Goal: Navigation & Orientation: Find specific page/section

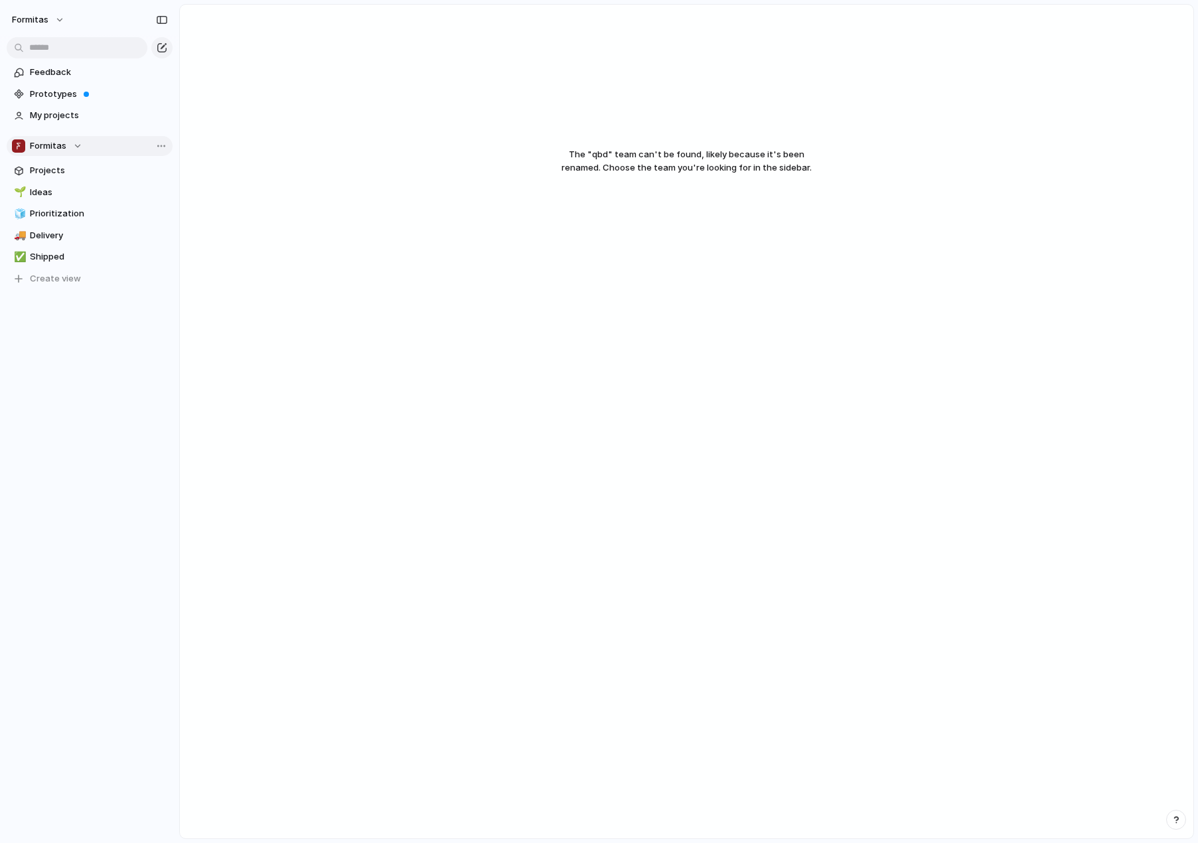
click at [92, 155] on button "Formitas" at bounding box center [90, 146] width 166 height 20
click at [82, 273] on li "🛠️ Qubedoo" at bounding box center [79, 267] width 128 height 23
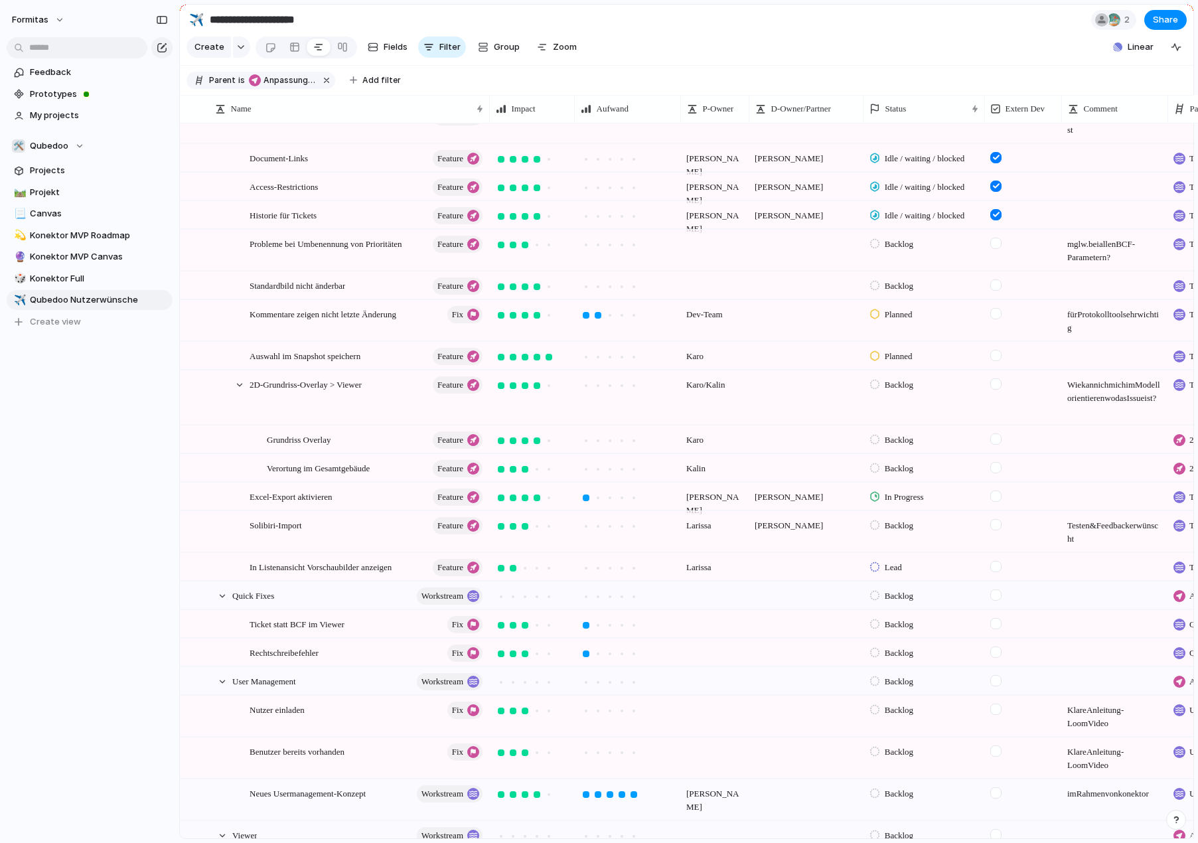
scroll to position [557, 0]
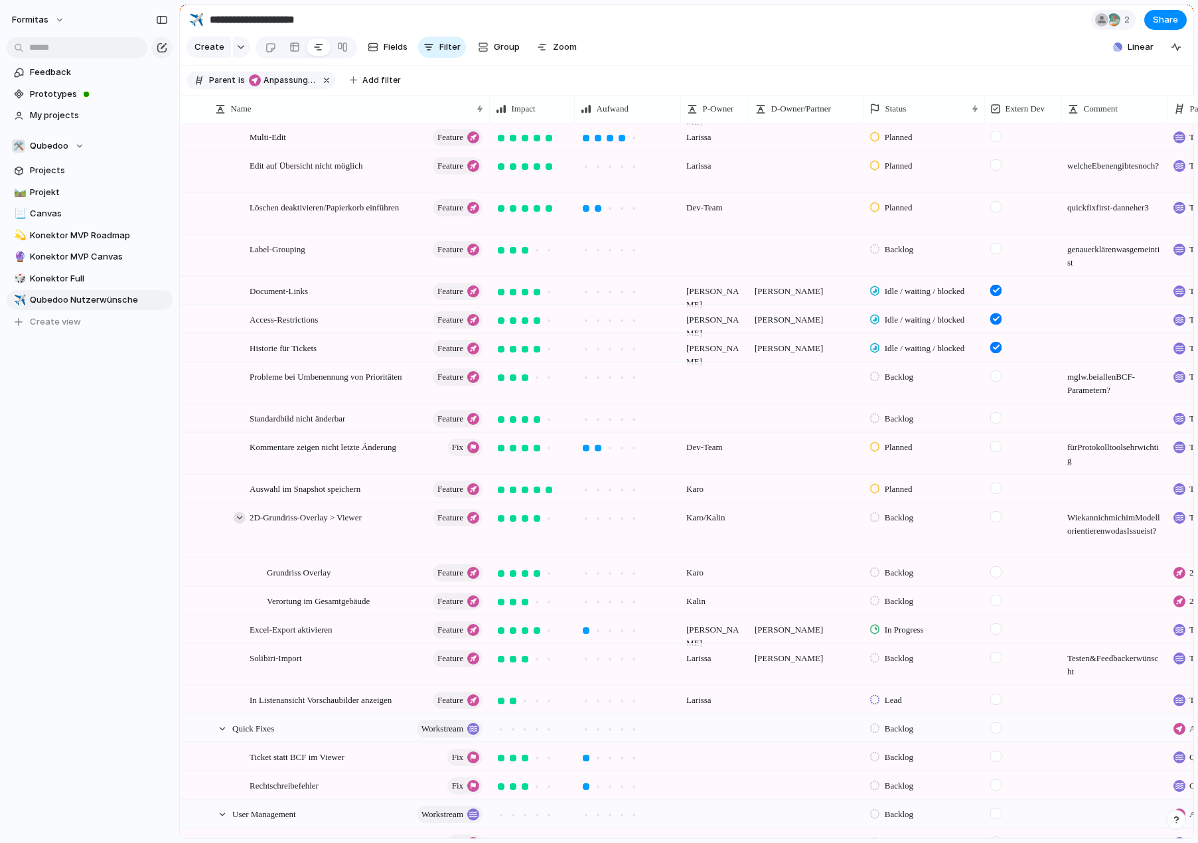
click at [242, 524] on div at bounding box center [240, 518] width 12 height 12
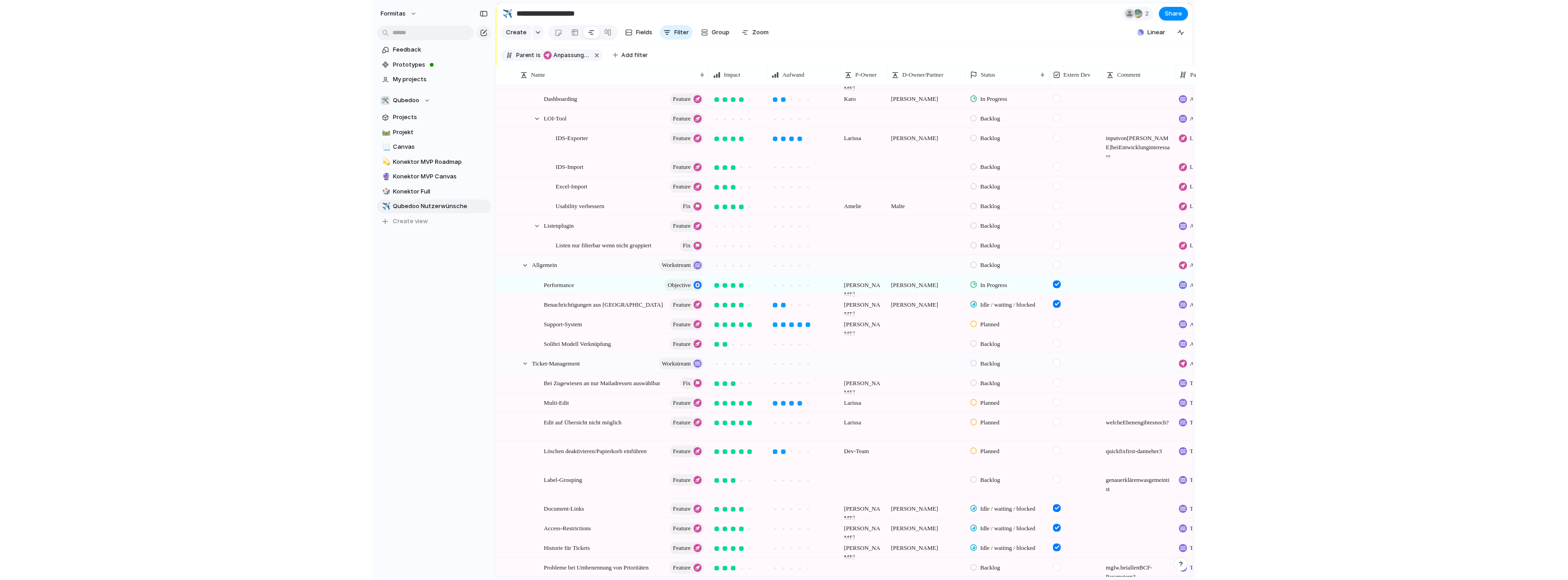
scroll to position [0, 0]
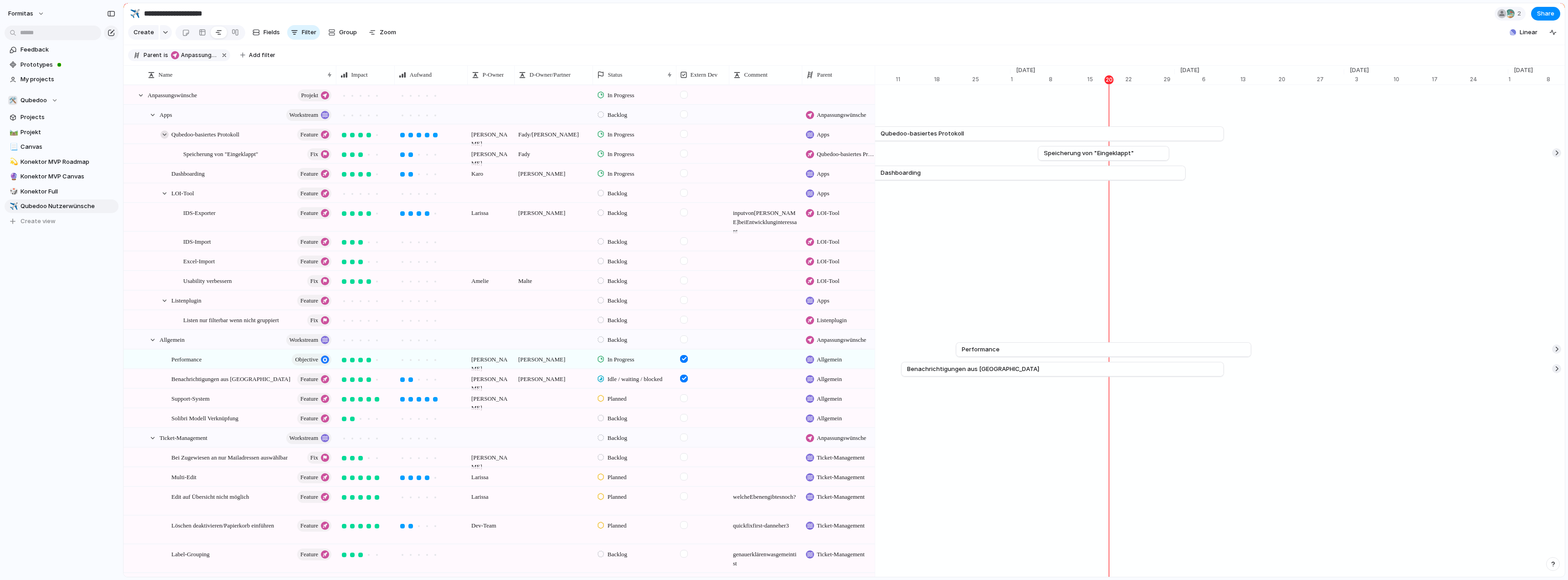
click at [165, 139] on div at bounding box center [165, 135] width 8 height 8
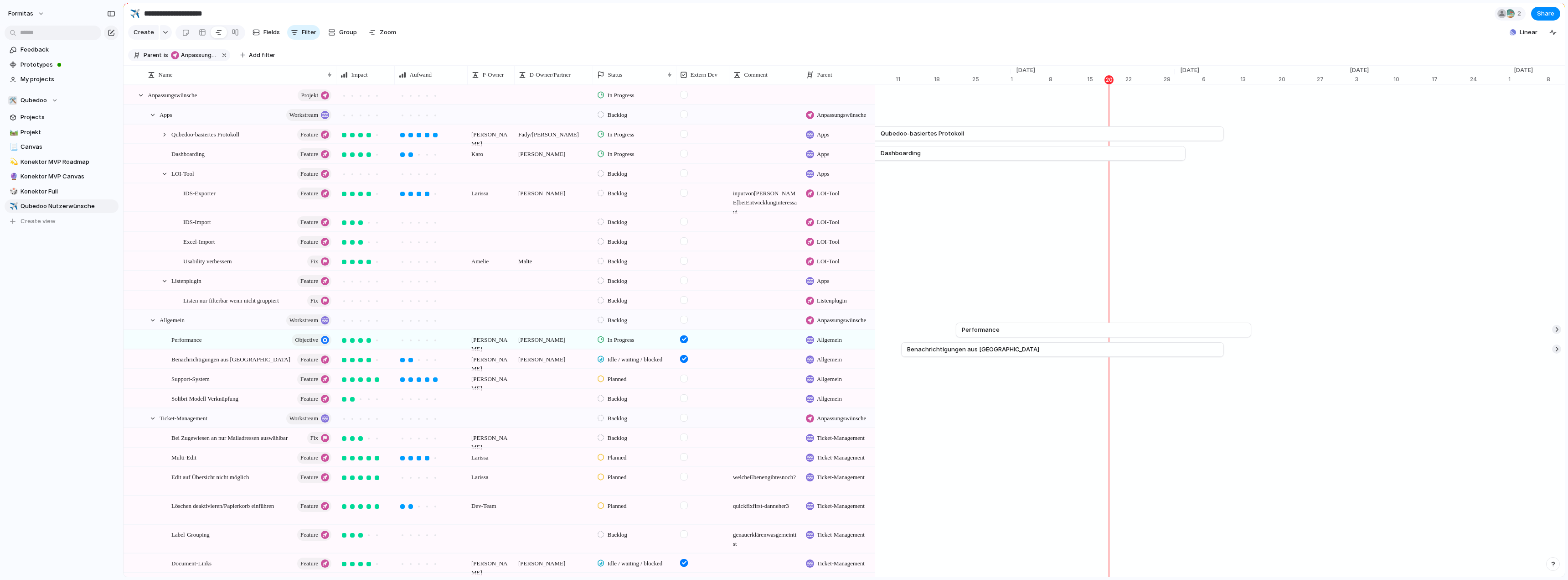
click at [79, 352] on div "Formitas Feedback Prototypes My projects 🛠️ Qubedoo Projects 🛤️ Projekt 📃 Canva…" at bounding box center [61, 290] width 123 height 580
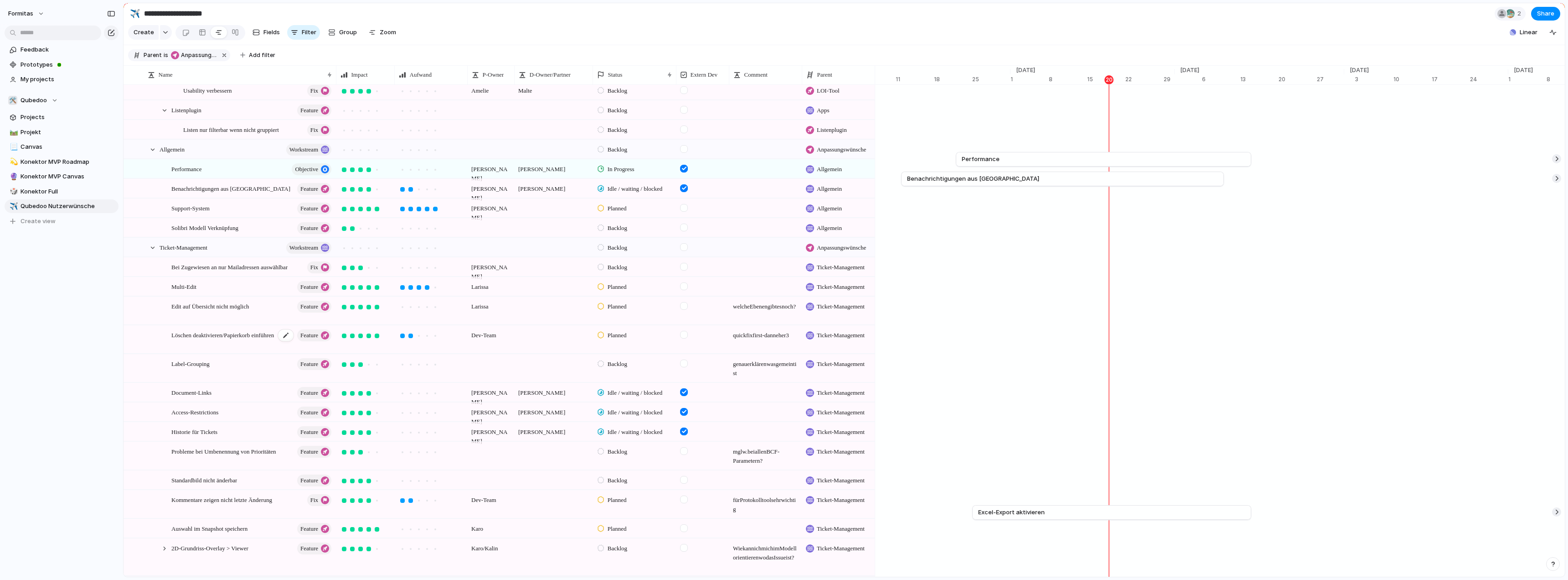
scroll to position [182, 0]
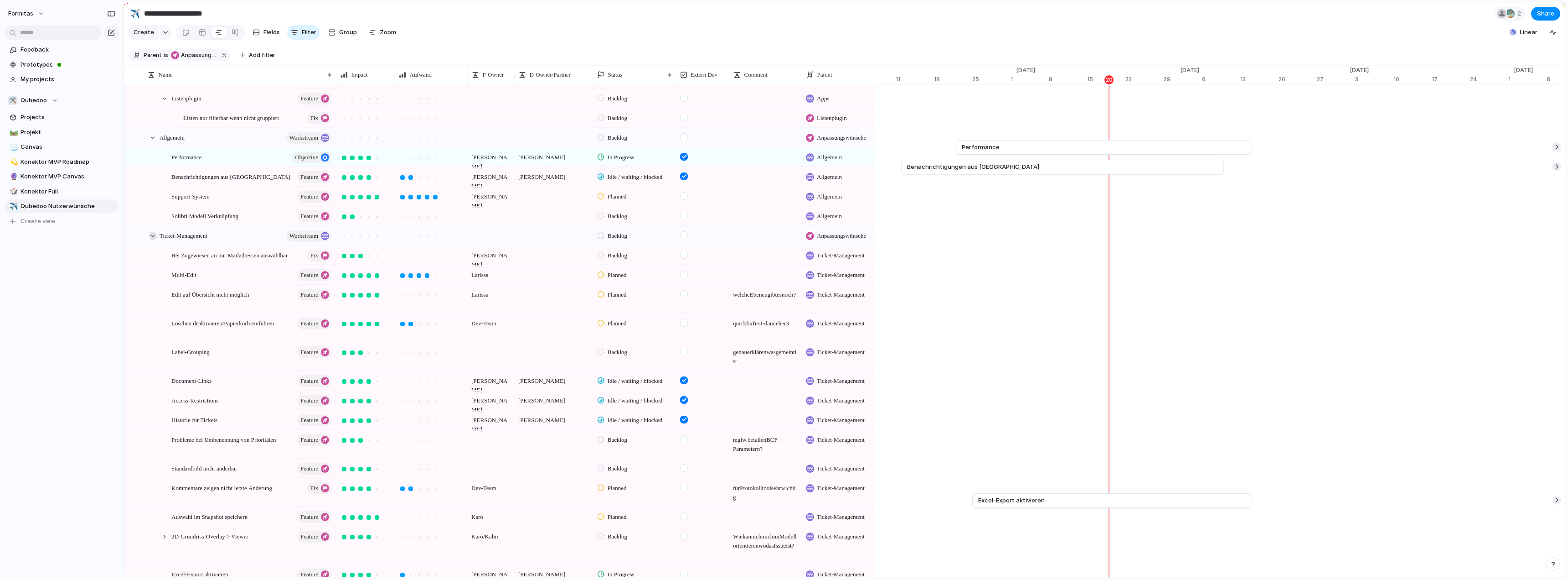
click at [154, 240] on div at bounding box center [152, 236] width 8 height 8
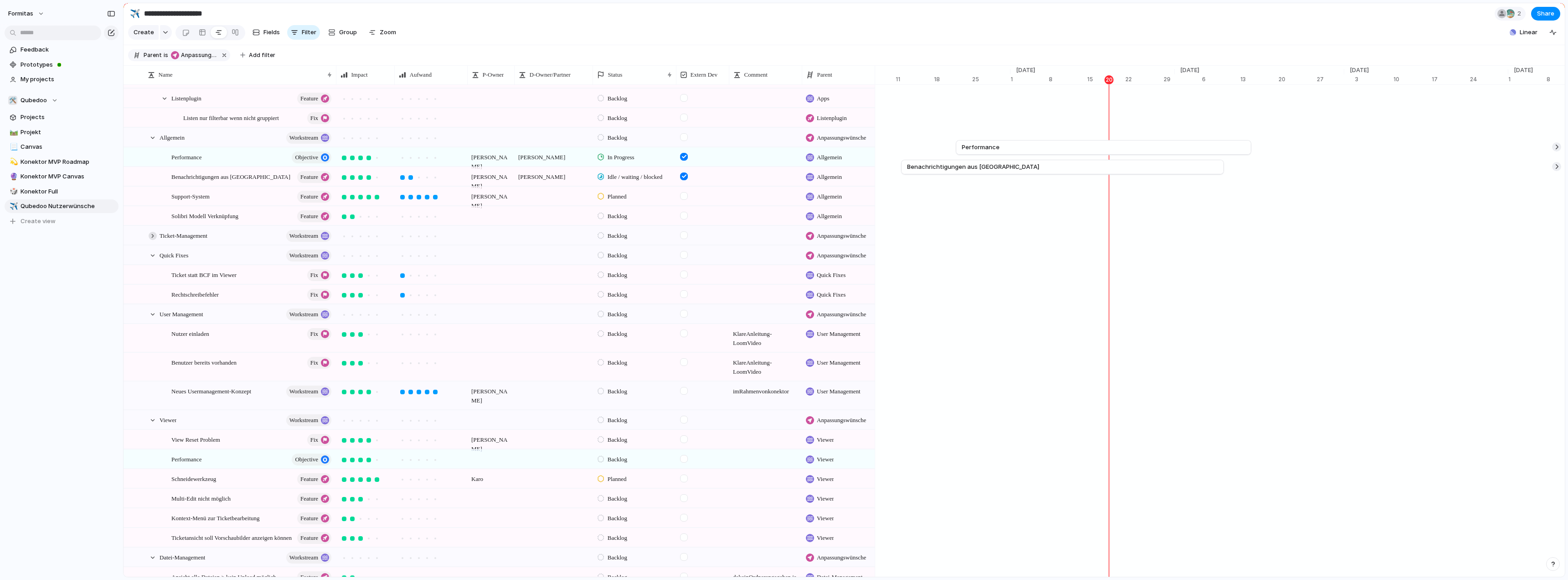
click at [153, 240] on div at bounding box center [152, 236] width 8 height 8
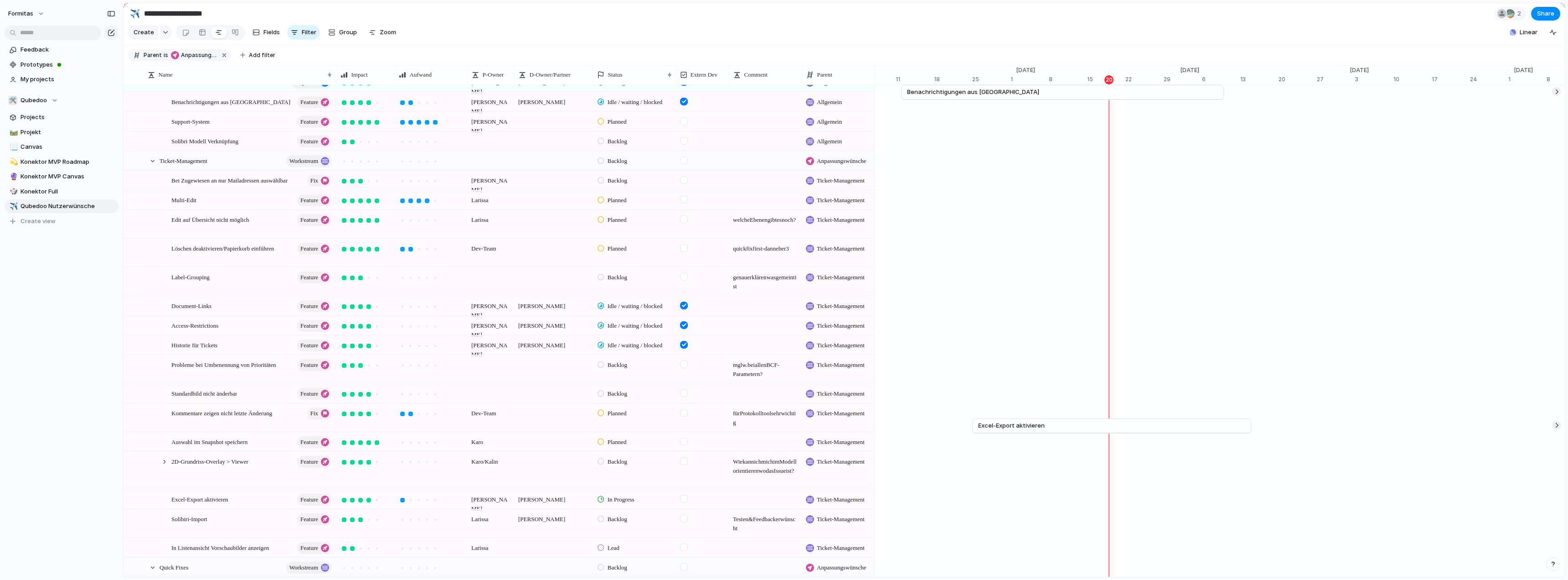
scroll to position [274, 0]
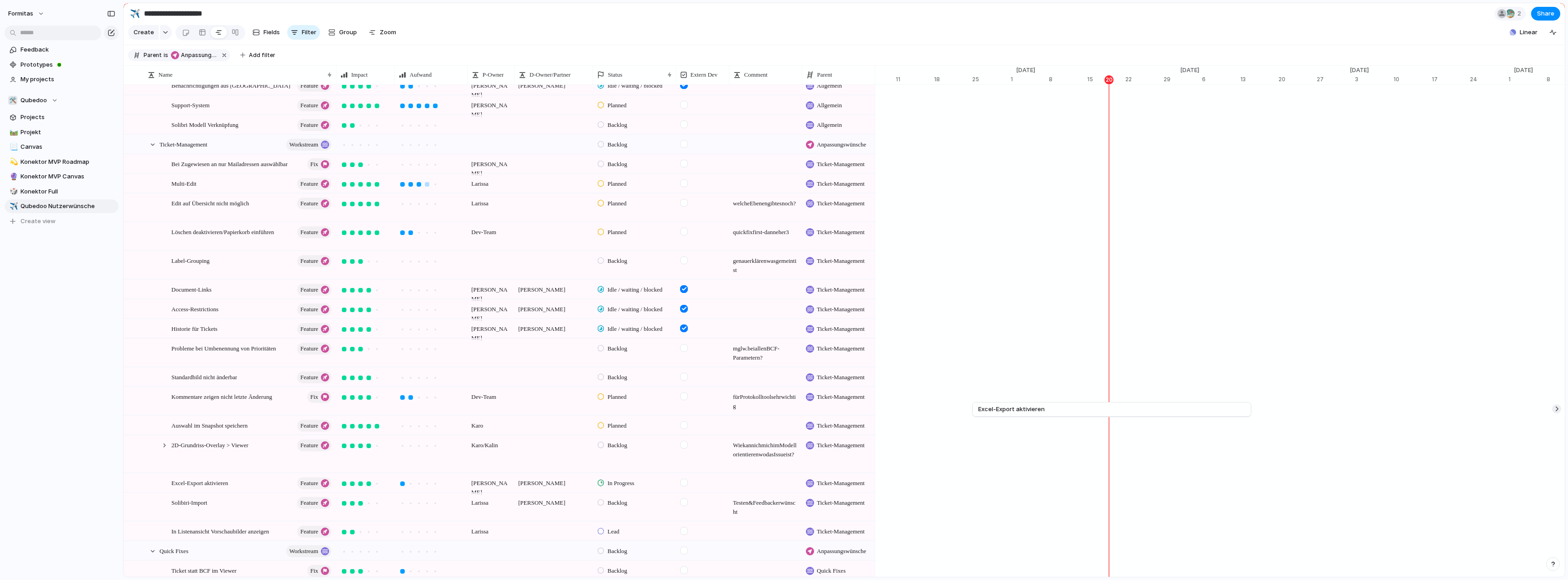
click at [418, 186] on div at bounding box center [419, 184] width 5 height 5
click at [104, 324] on div "Formitas Feedback Prototypes My projects 🛠️ Qubedoo Projects 🛤️ Projekt 📃 Canva…" at bounding box center [61, 290] width 123 height 580
click at [76, 369] on div "Formitas Feedback Prototypes My projects 🛠️ Qubedoo Projects 🛤️ Projekt 📃 Canva…" at bounding box center [61, 290] width 123 height 580
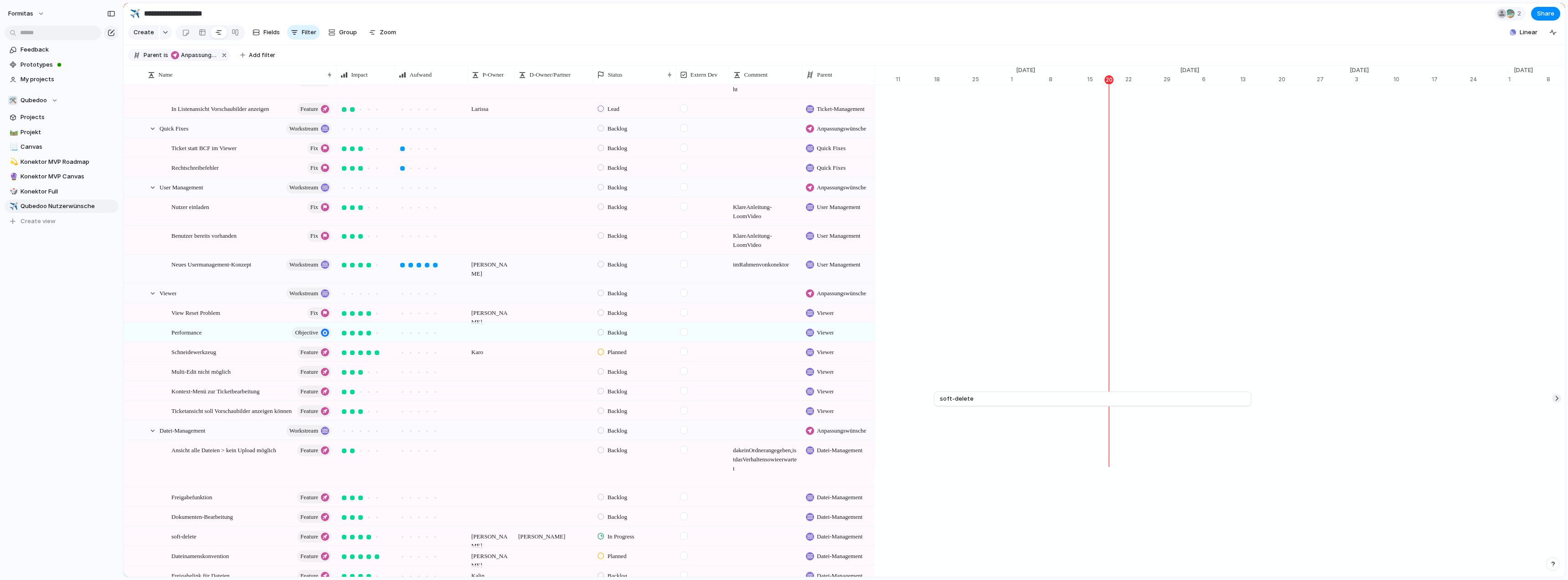
scroll to position [734, 0]
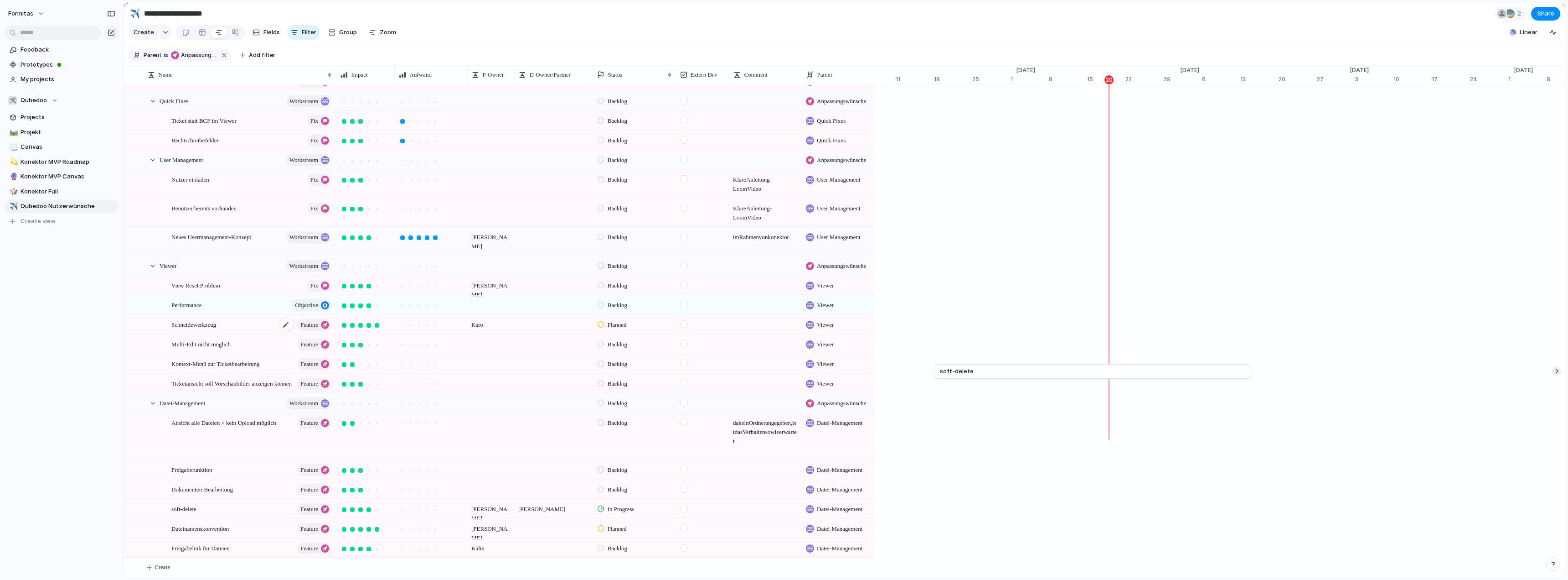
click at [201, 321] on span "Schneidewerkzeug" at bounding box center [194, 324] width 45 height 10
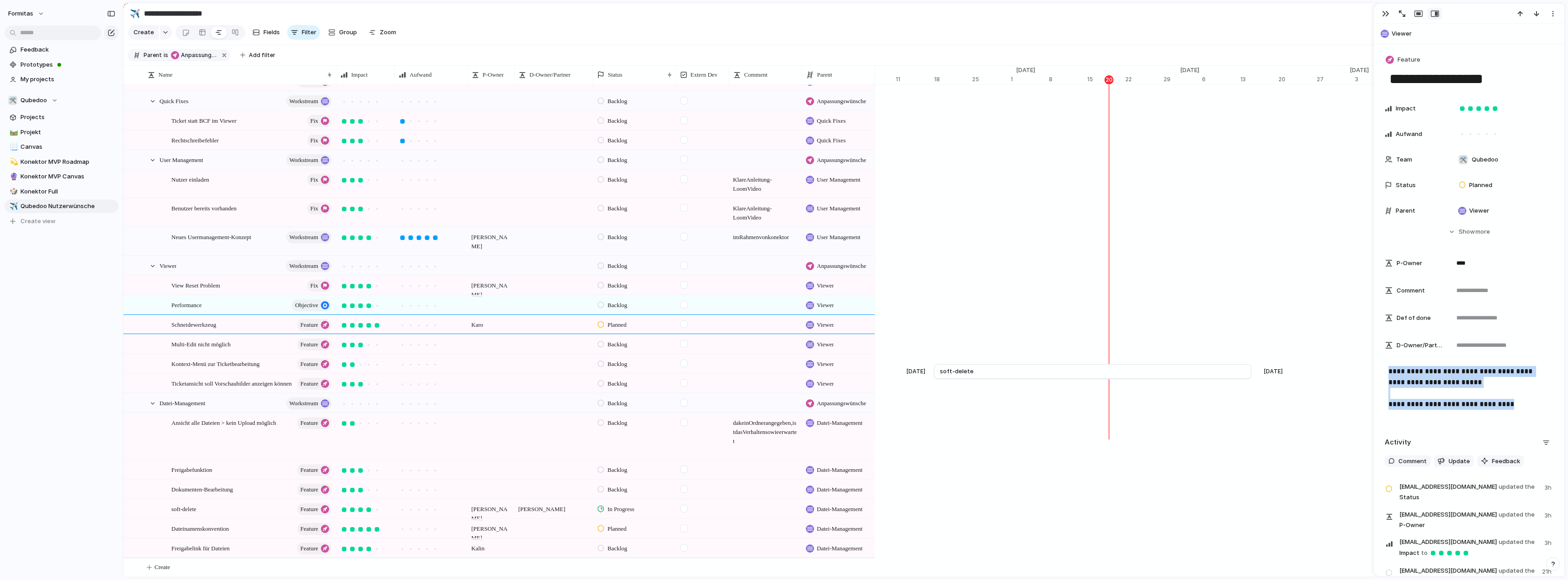
drag, startPoint x: 1509, startPoint y: 401, endPoint x: 1359, endPoint y: 364, distance: 154.5
click at [822, 364] on main "**********" at bounding box center [844, 290] width 1442 height 575
click at [822, 378] on p "**********" at bounding box center [1469, 388] width 161 height 44
click at [822, 383] on p "**********" at bounding box center [1469, 388] width 161 height 44
click at [102, 366] on div "Formitas Feedback Prototypes My projects 🛠️ Qubedoo Projects 🛤️ Projekt 📃 Canva…" at bounding box center [61, 290] width 123 height 580
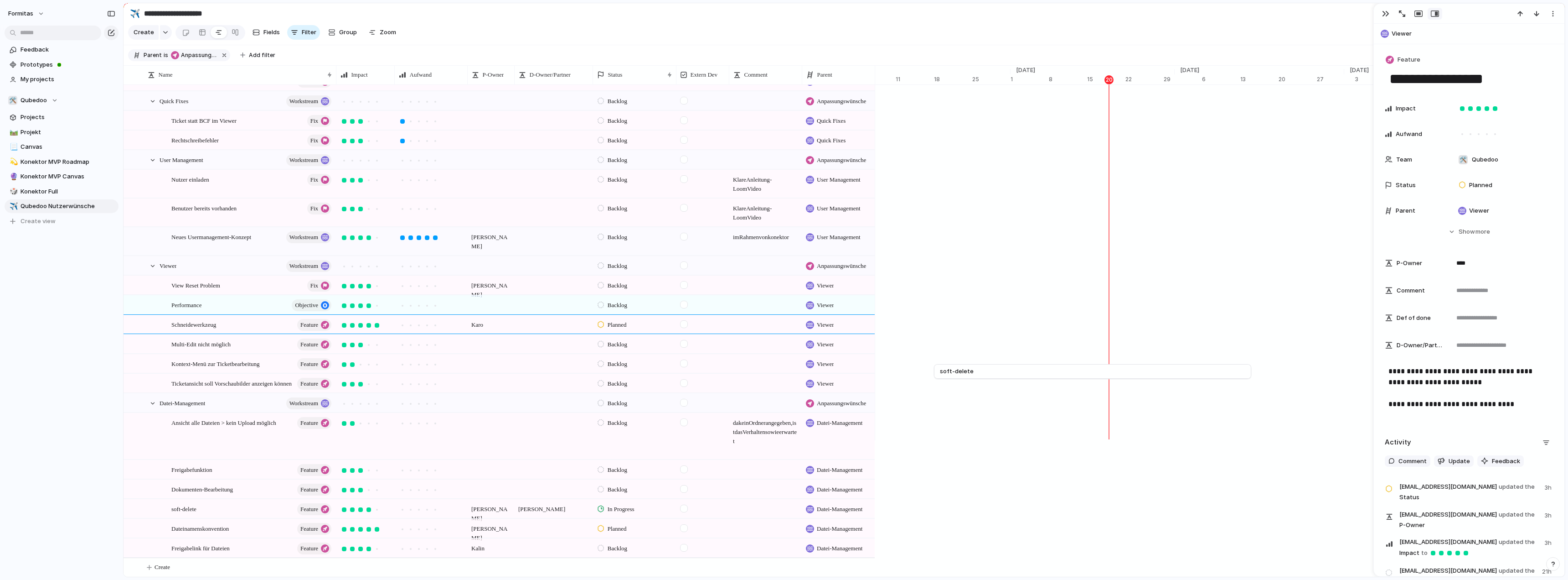
scroll to position [93, 0]
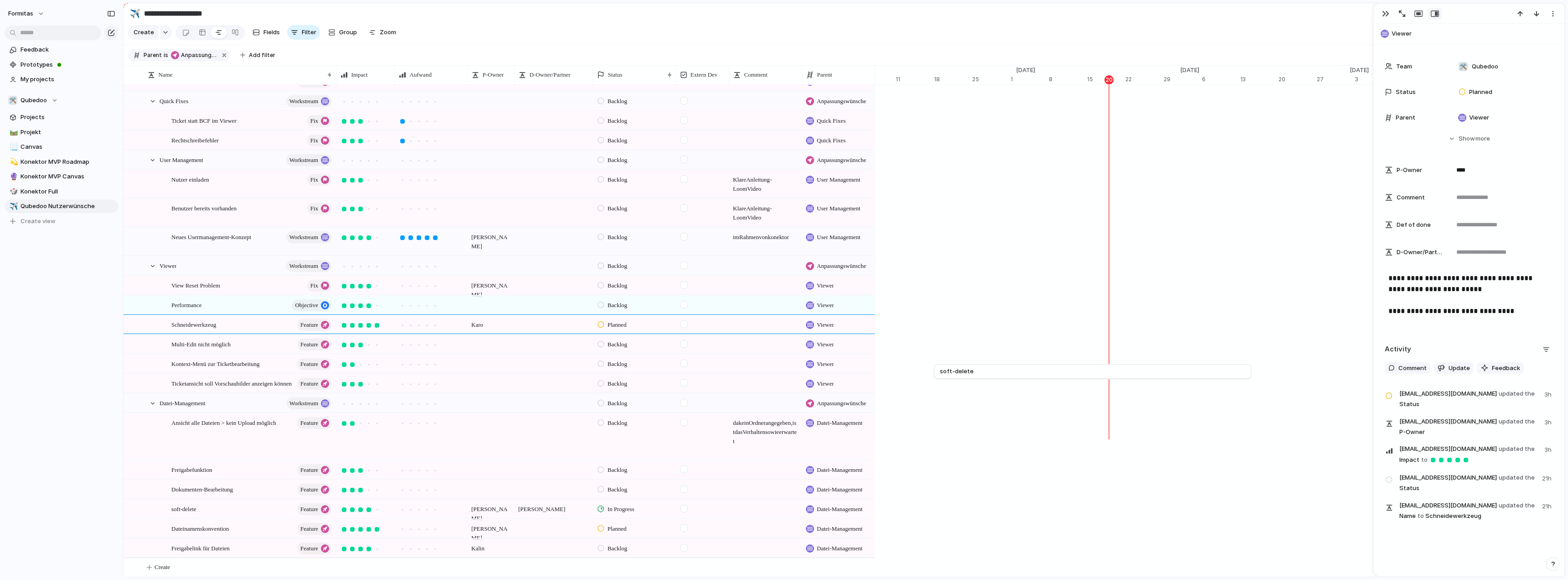
drag, startPoint x: 1390, startPoint y: 367, endPoint x: 1395, endPoint y: 371, distance: 6.4
click at [822, 367] on div "button" at bounding box center [1391, 367] width 6 height 6
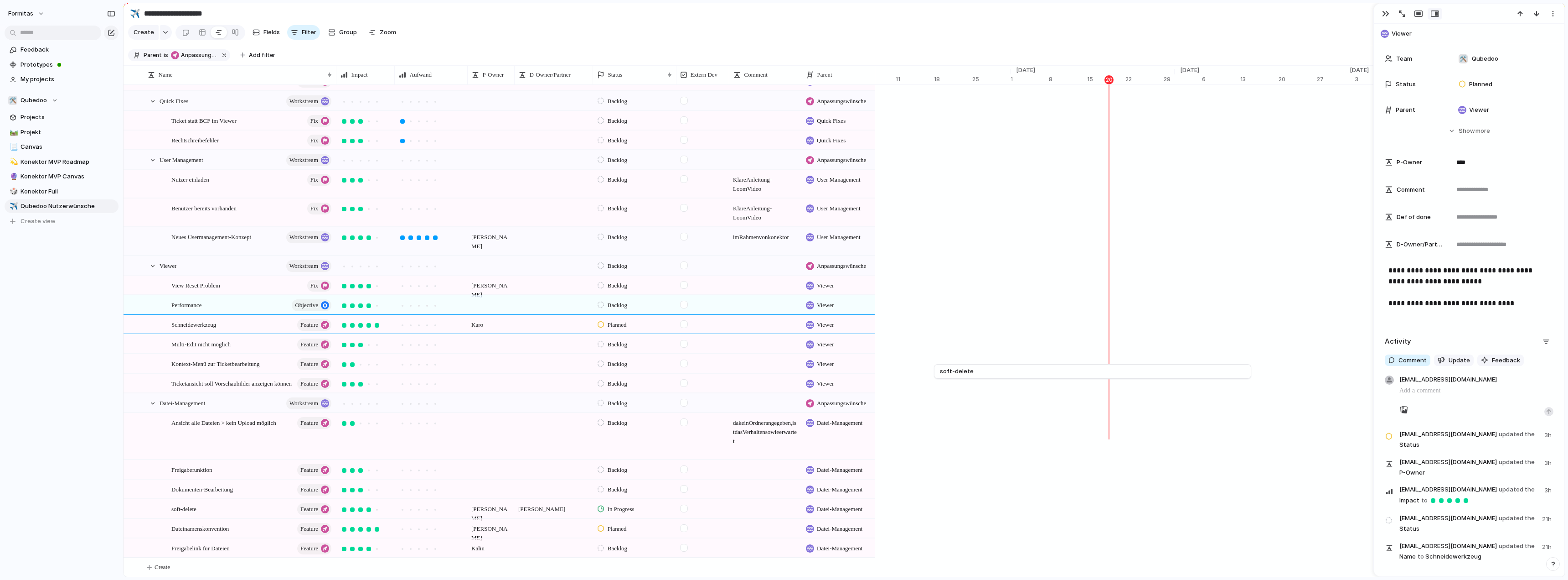
scroll to position [102, 0]
click at [822, 388] on p at bounding box center [1477, 388] width 154 height 11
click at [822, 419] on div "button" at bounding box center [1549, 421] width 5 height 5
click at [36, 361] on div "Formitas Feedback Prototypes My projects 🛠️ Qubedoo Projects 🛤️ Projekt 📃 Canva…" at bounding box center [61, 290] width 123 height 580
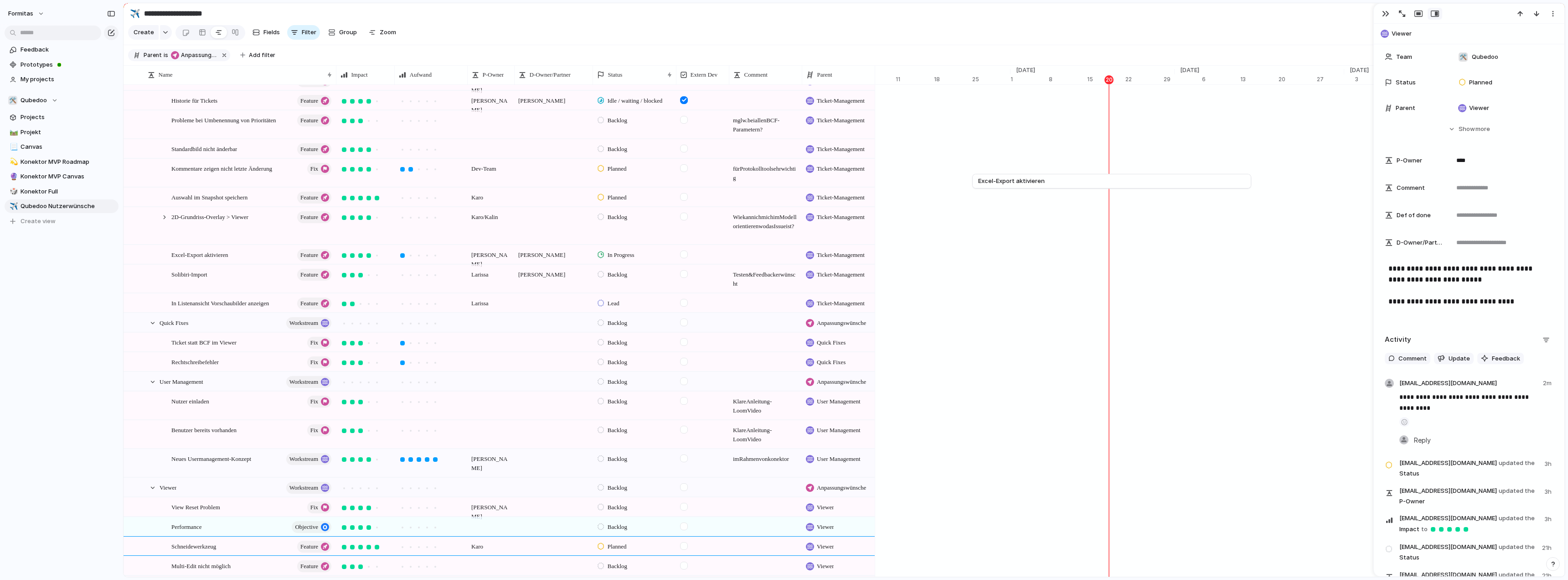
scroll to position [734, 0]
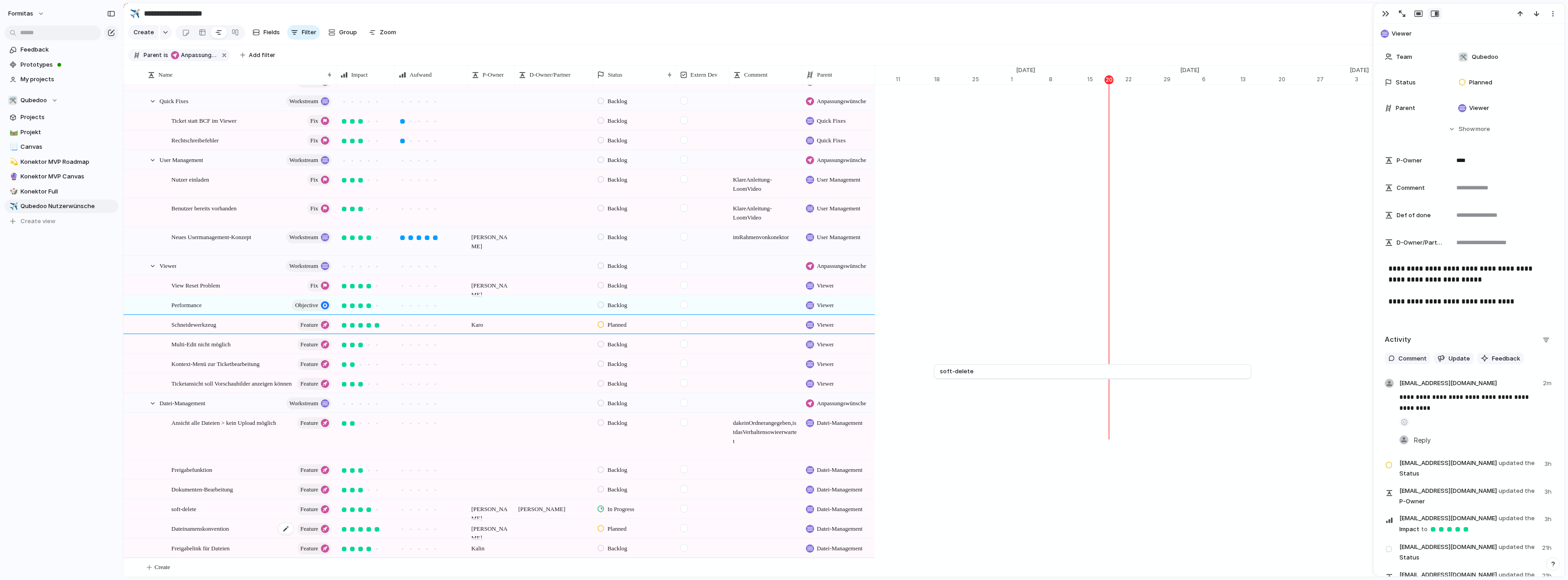
click at [228, 529] on span "Dateinamenskonvention" at bounding box center [201, 528] width 58 height 10
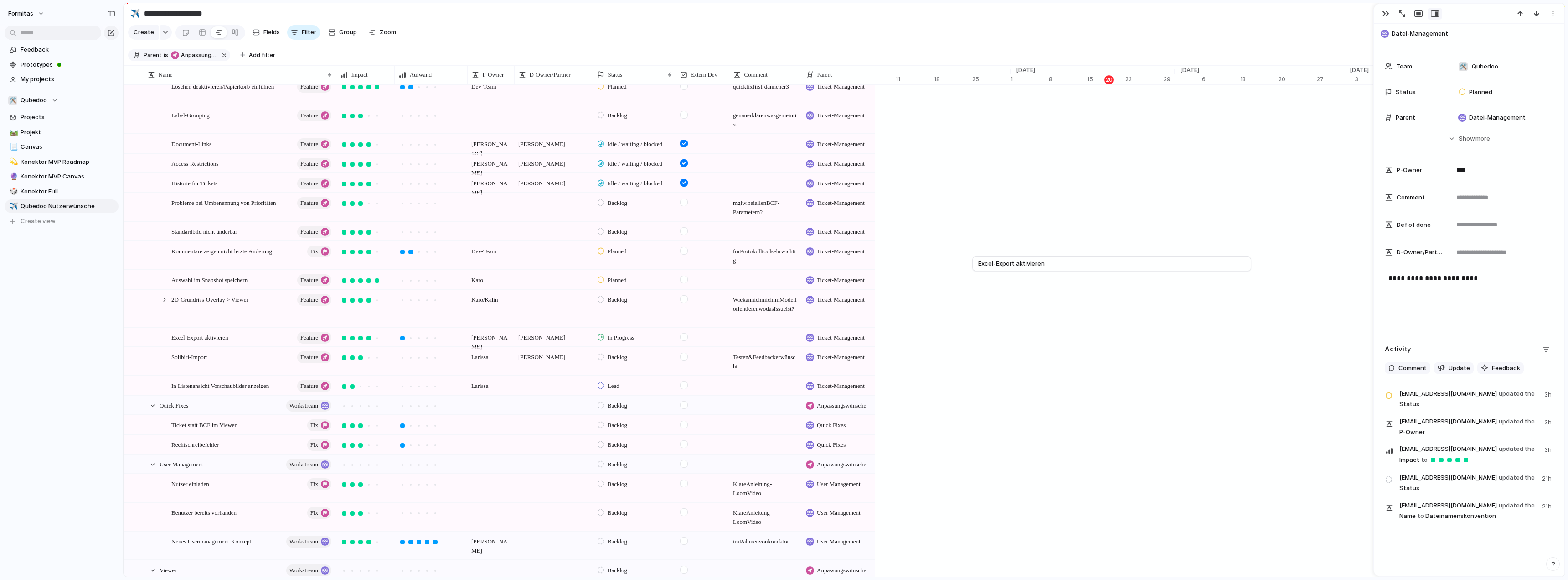
scroll to position [324, 0]
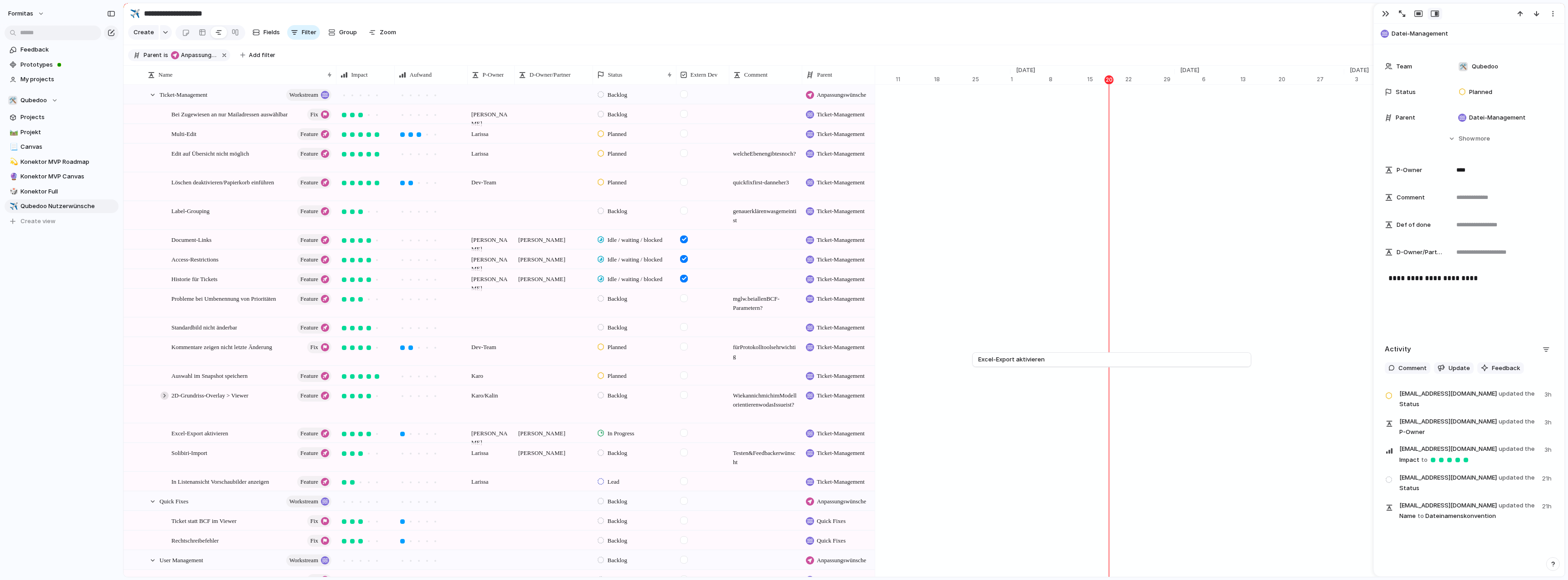
click at [165, 399] on div at bounding box center [165, 395] width 8 height 8
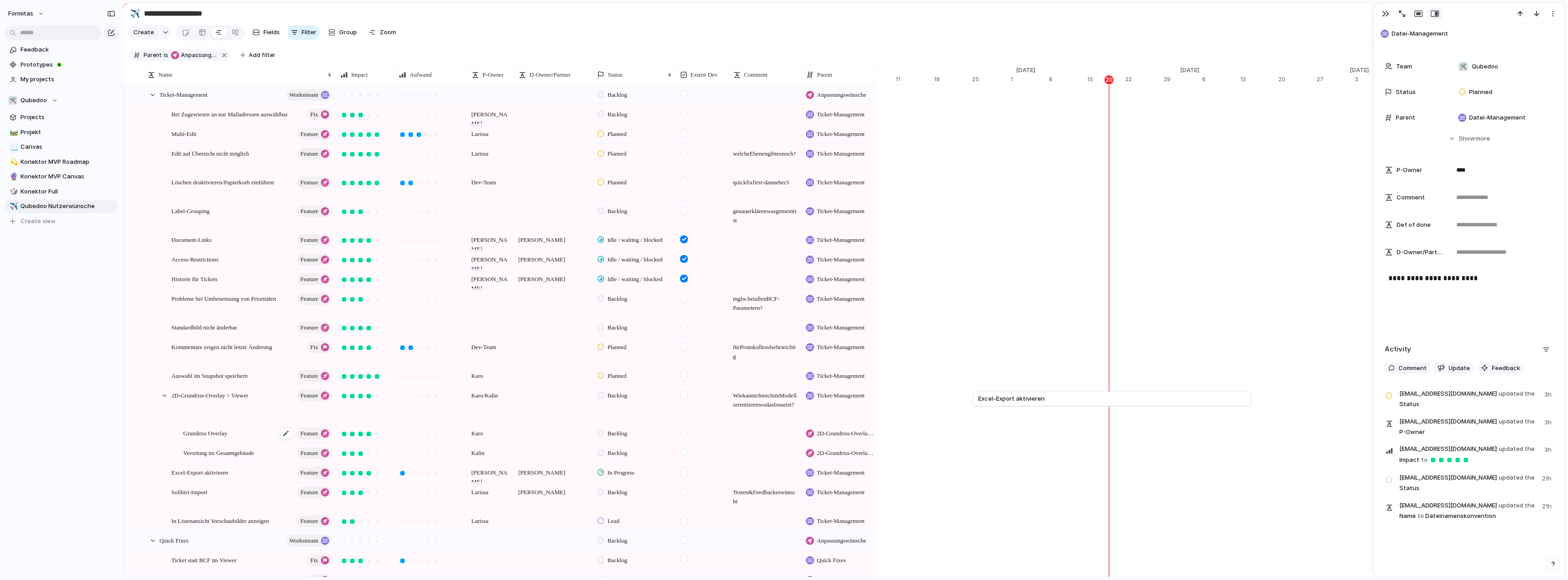
click at [218, 434] on span "Grundriss Overlay" at bounding box center [205, 432] width 44 height 10
click at [218, 458] on span "Verortung im Gesamtgebäude" at bounding box center [218, 451] width 71 height 10
click at [216, 449] on div "Verortung im Gesamtgebäude Feature [PERSON_NAME] Backlog 2D-Grundriss-Overlay >…" at bounding box center [499, 452] width 751 height 20
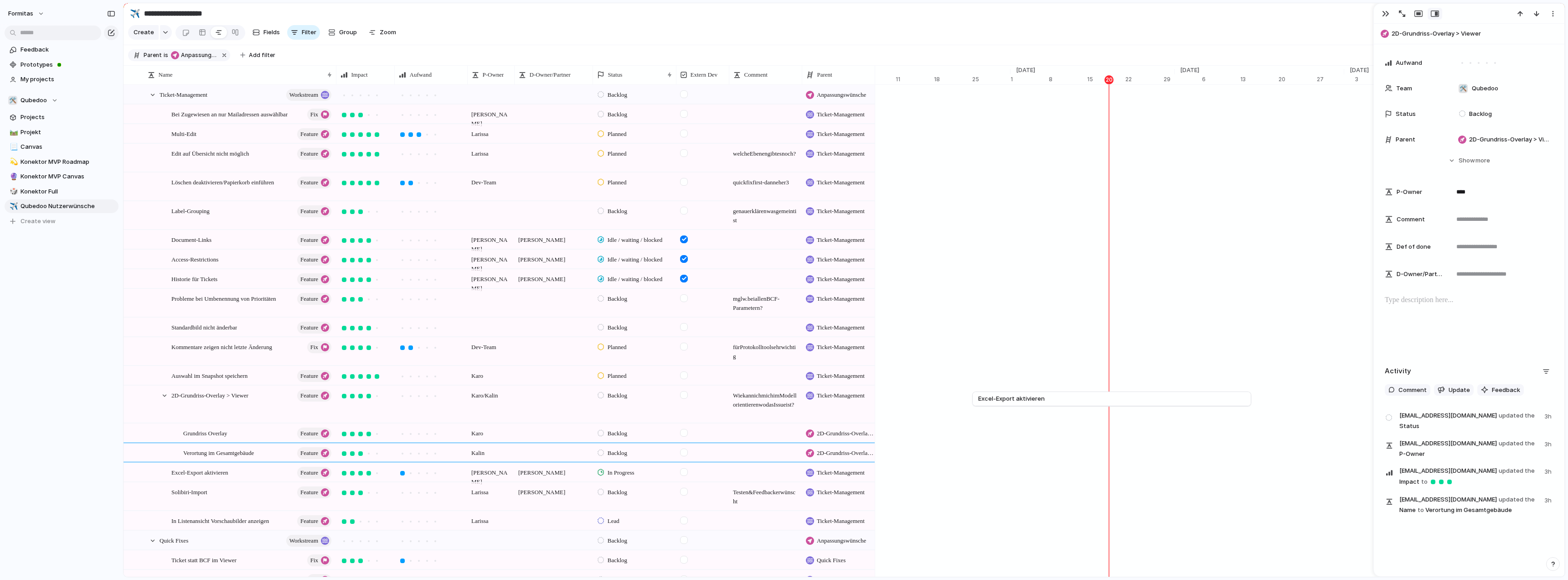
click at [216, 438] on span "Grundriss Overlay" at bounding box center [205, 432] width 44 height 10
click at [232, 400] on span "2D-Grundriss-Overlay > Viewer" at bounding box center [210, 394] width 77 height 10
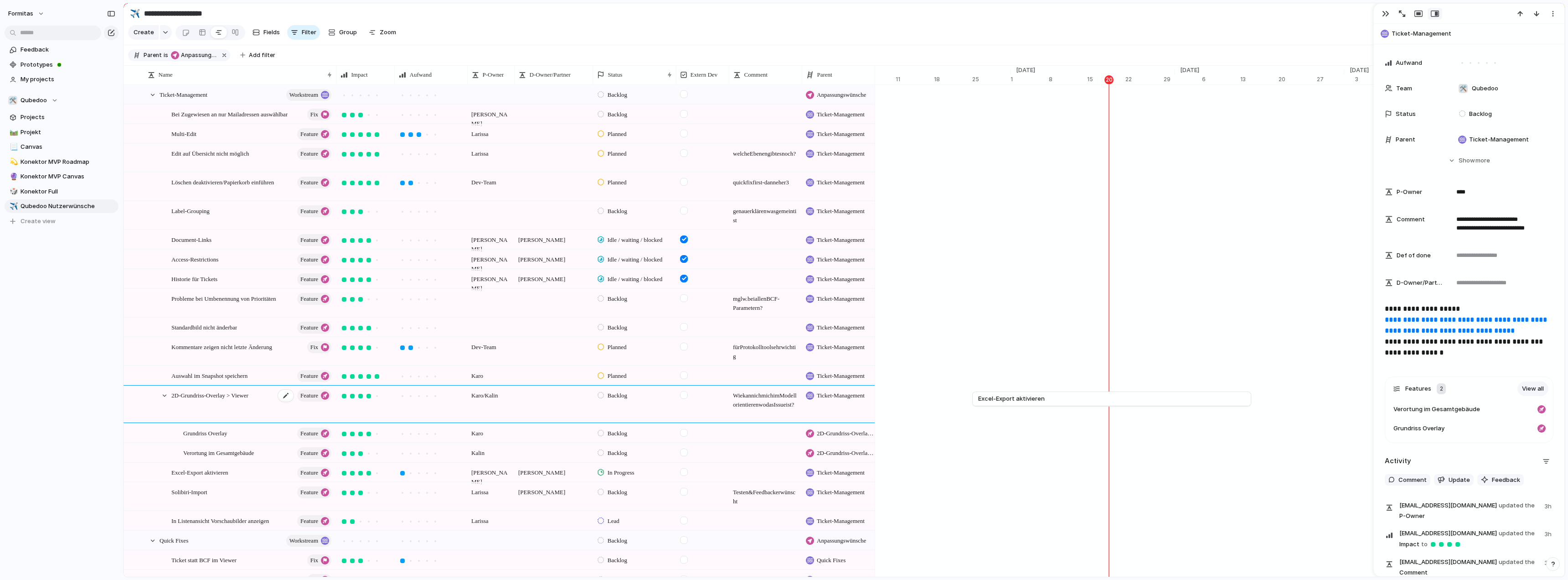
scroll to position [120, 0]
